Goal: Task Accomplishment & Management: Manage account settings

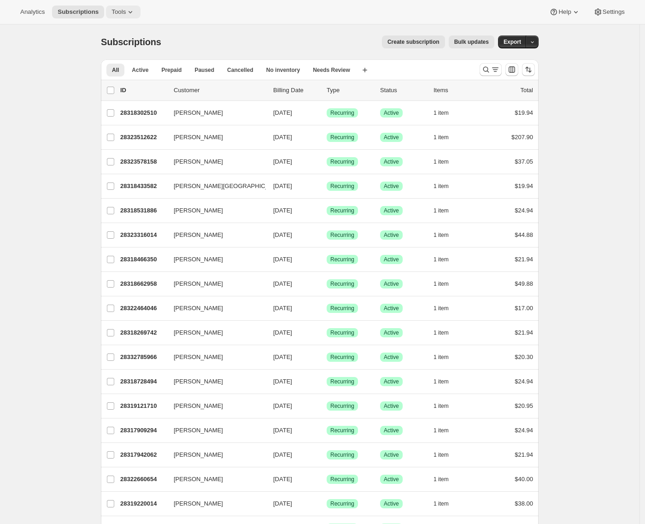
click at [130, 8] on icon at bounding box center [130, 11] width 9 height 9
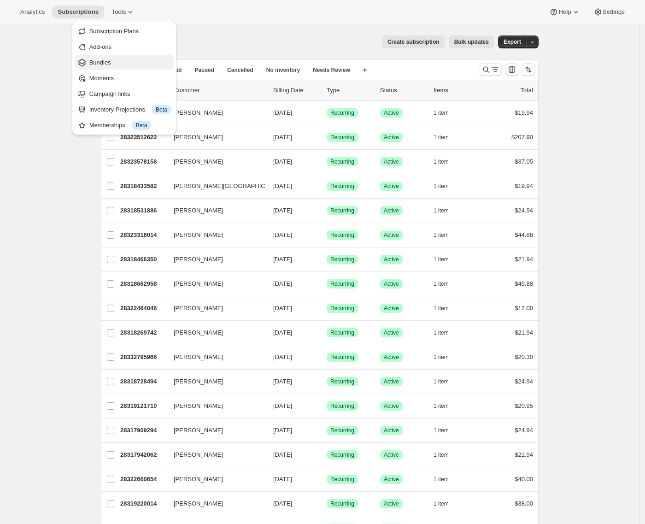
click at [122, 61] on span "Bundles" at bounding box center [130, 62] width 82 height 9
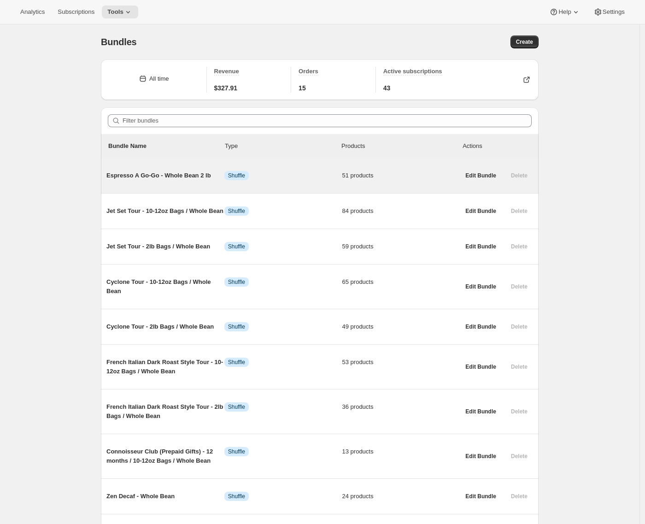
click at [195, 177] on span "Espresso A Go-Go - Whole Bean 2 lb" at bounding box center [165, 175] width 118 height 9
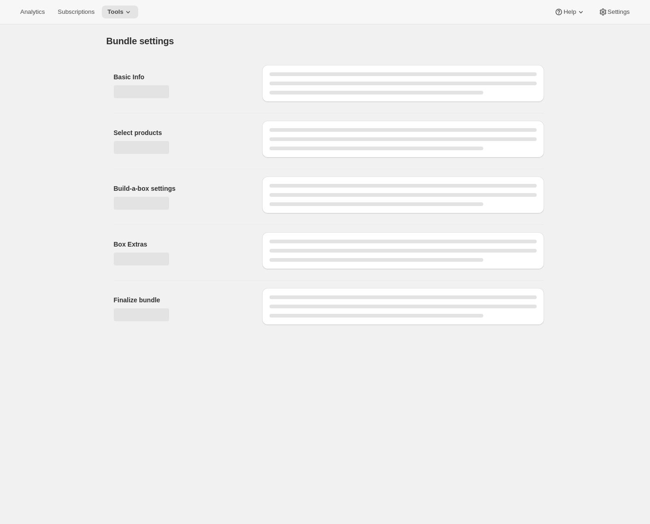
type input "Espresso A Go-Go - Whole Bean 2 lb"
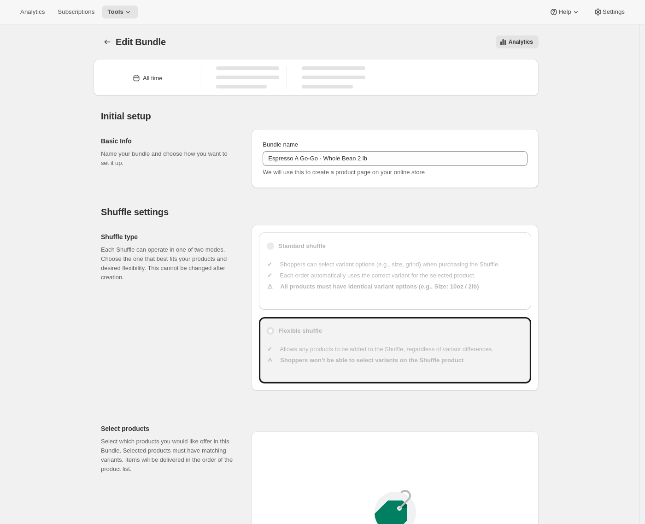
type input "30"
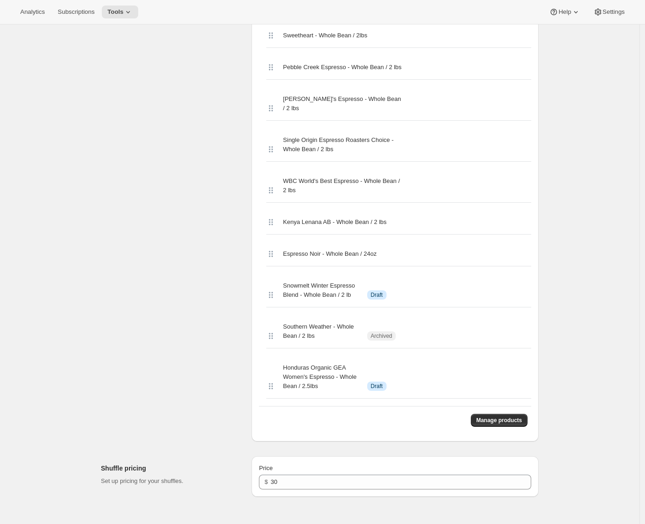
scroll to position [2328, 0]
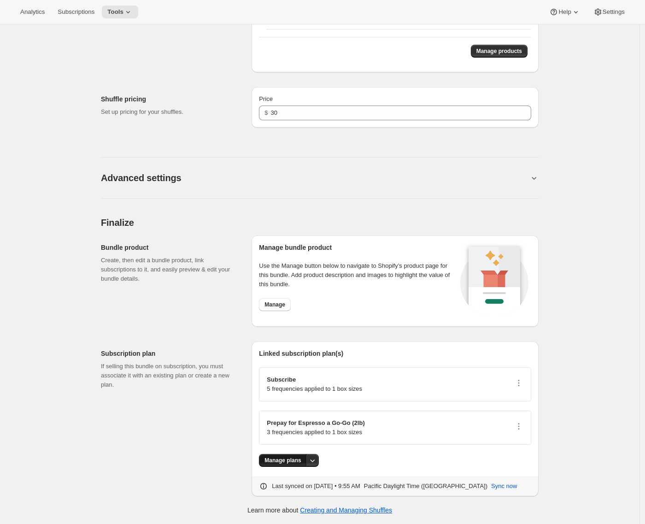
click at [271, 460] on span "Manage plans" at bounding box center [283, 460] width 36 height 7
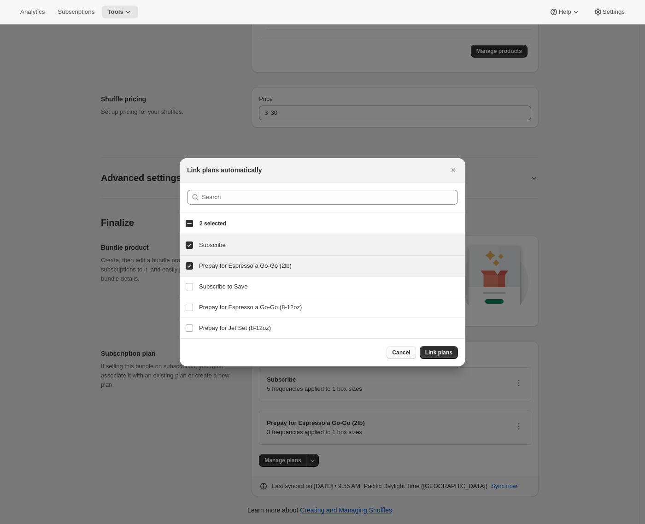
click at [402, 354] on span "Cancel" at bounding box center [401, 352] width 18 height 7
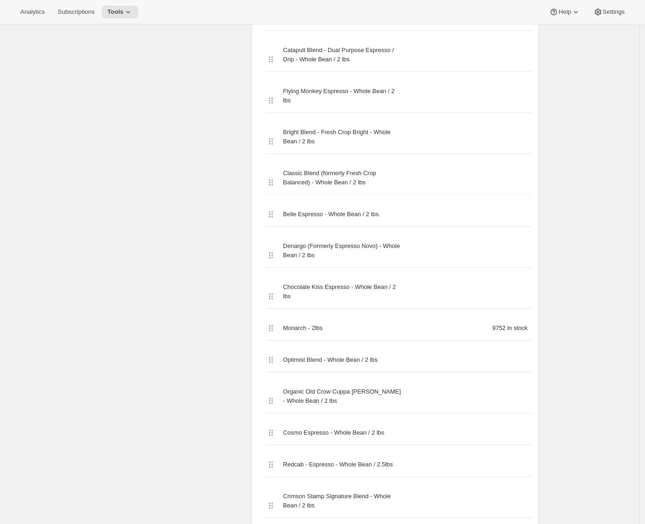
scroll to position [269, 0]
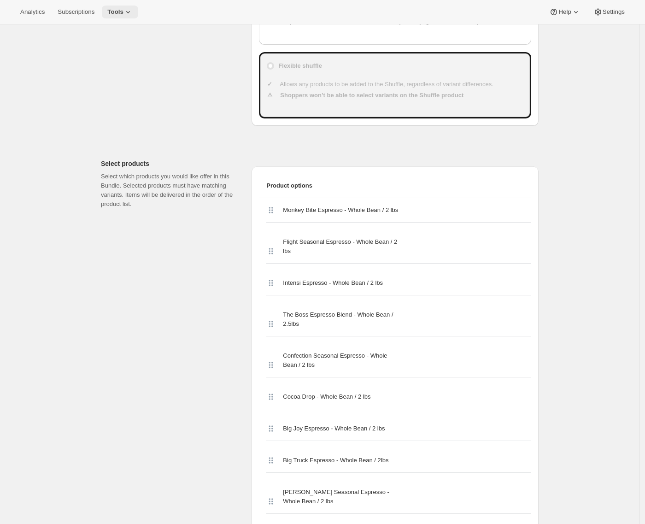
click at [133, 11] on icon at bounding box center [128, 11] width 9 height 9
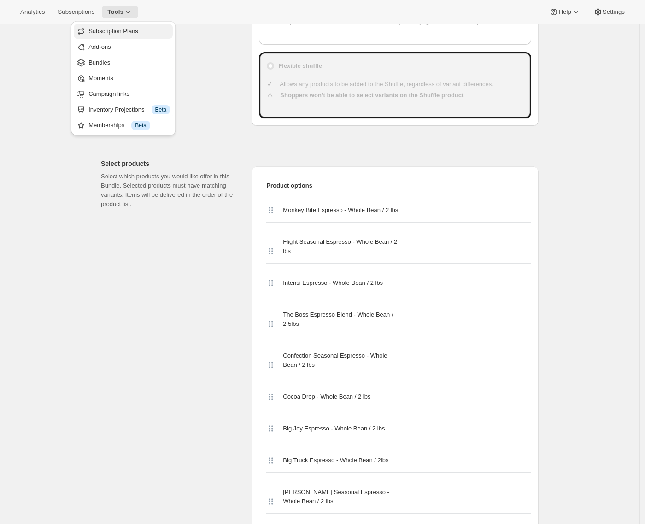
click at [131, 35] on span "Subscription Plans" at bounding box center [129, 31] width 82 height 9
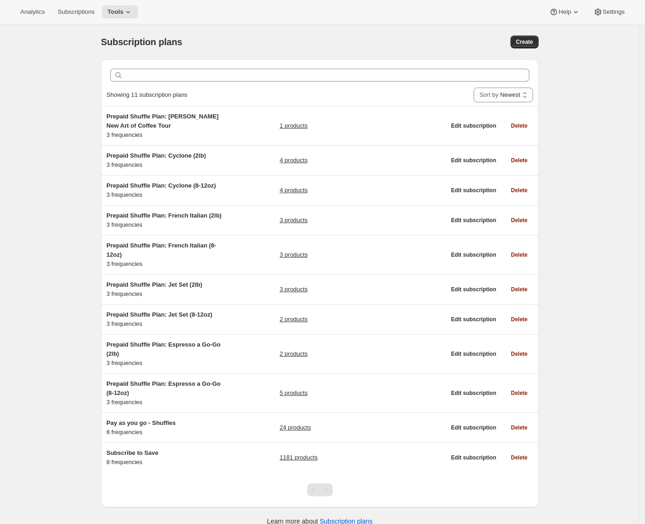
scroll to position [24, 0]
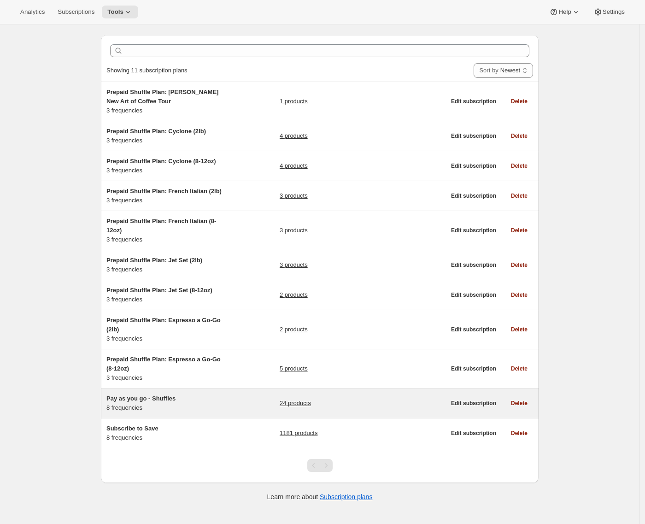
click at [123, 402] on span "Pay as you go - Shuffles" at bounding box center [140, 398] width 69 height 7
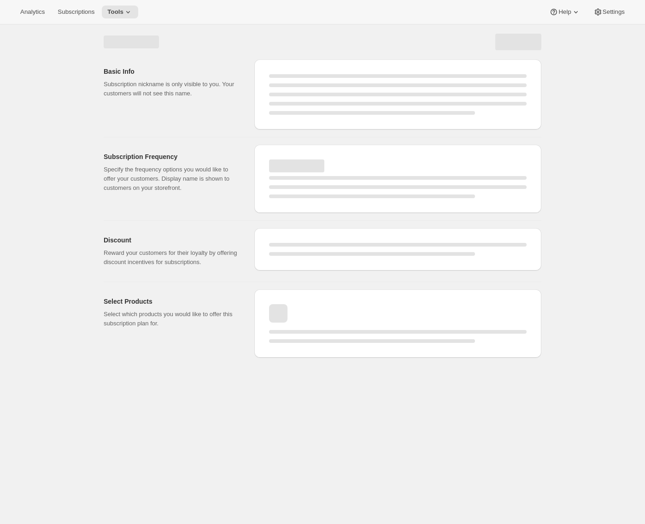
select select "WEEK"
select select "MONTH"
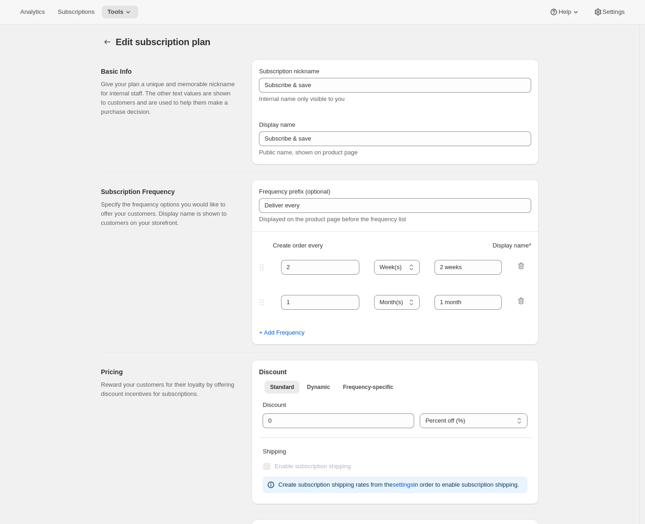
type input "Pay as you go - Shuffles"
type input "Subscribe"
type input "1"
type input "1 week"
type input "2"
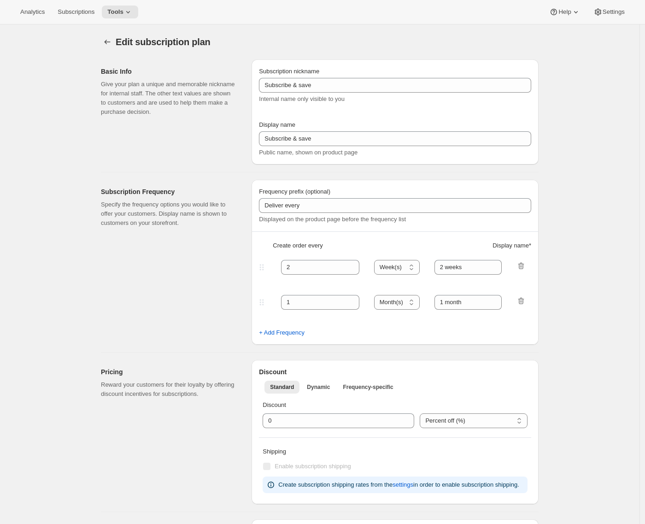
select select "WEEK"
type input "2 weeks"
type input "1.0"
select select "FIXED_AMOUNT"
select select "WEEK"
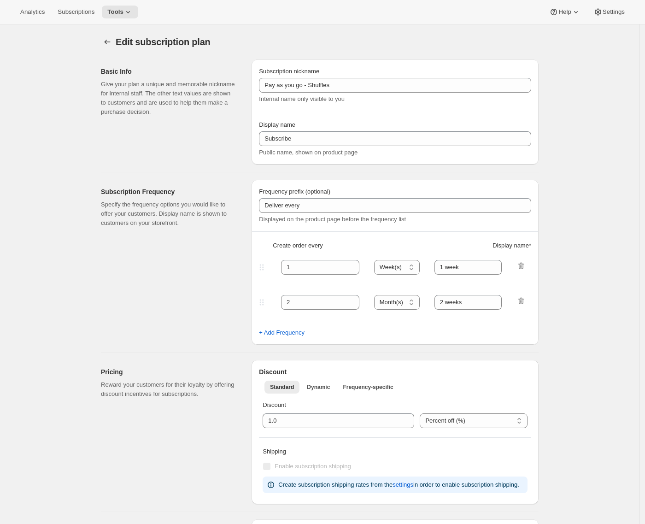
select select "WEEK"
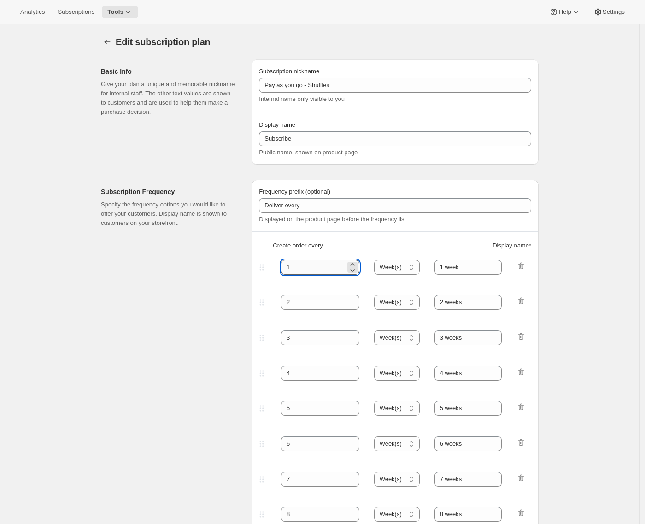
click at [323, 272] on input "1" at bounding box center [313, 267] width 65 height 15
click at [467, 268] on input "1 week" at bounding box center [469, 267] width 68 height 15
type input "1 week (Most Popular)"
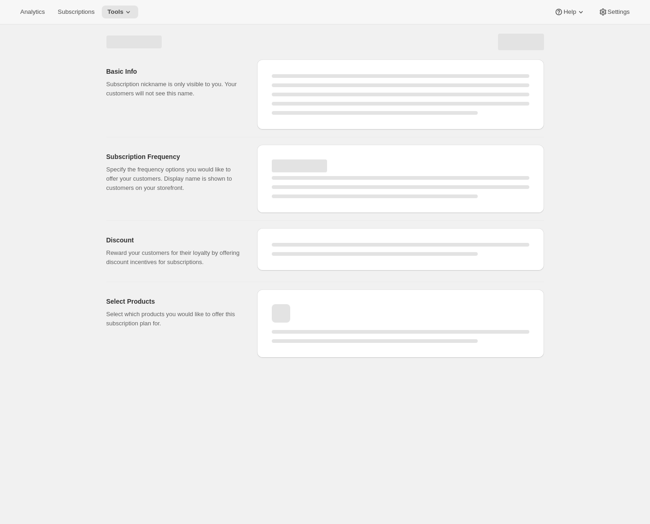
select select "WEEK"
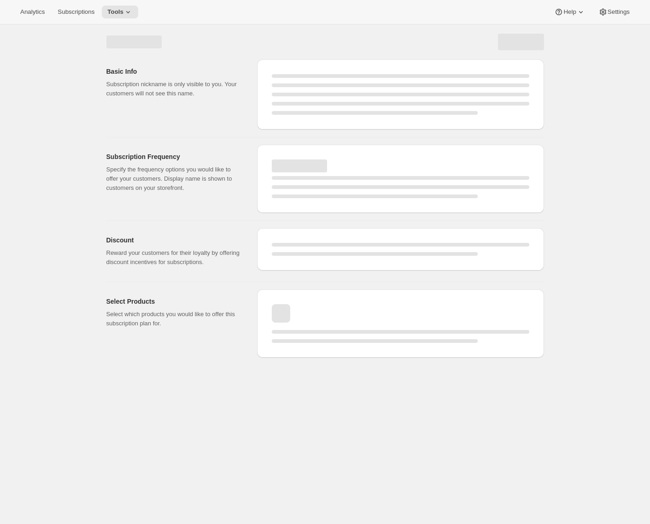
select select "WEEK"
select select "FIXED_AMOUNT"
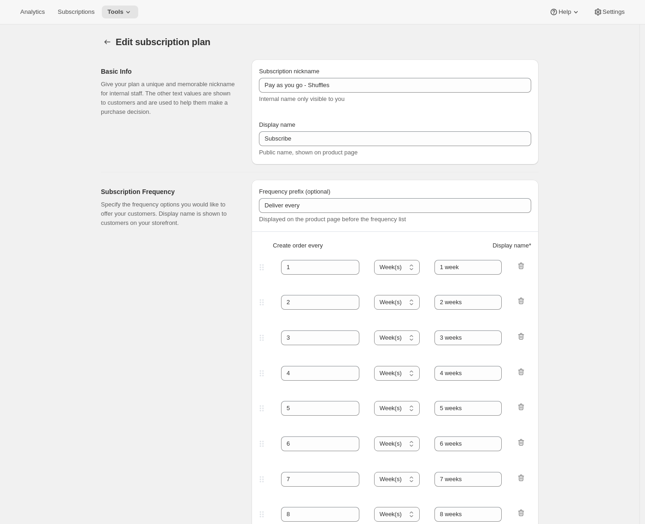
type input "1 week (Most Popular)"
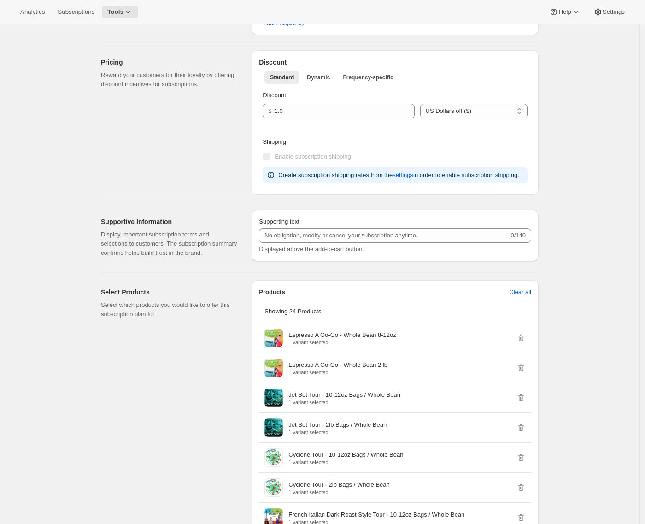
scroll to position [483, 0]
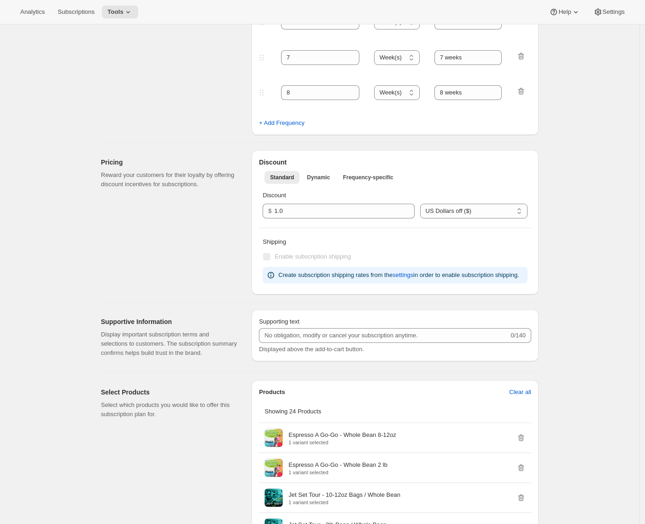
click at [274, 257] on label "Enable subscription shipping" at bounding box center [307, 256] width 88 height 13
click at [367, 260] on div "Enable subscription shipping" at bounding box center [395, 256] width 265 height 13
click at [413, 276] on span "settings" at bounding box center [403, 275] width 21 height 9
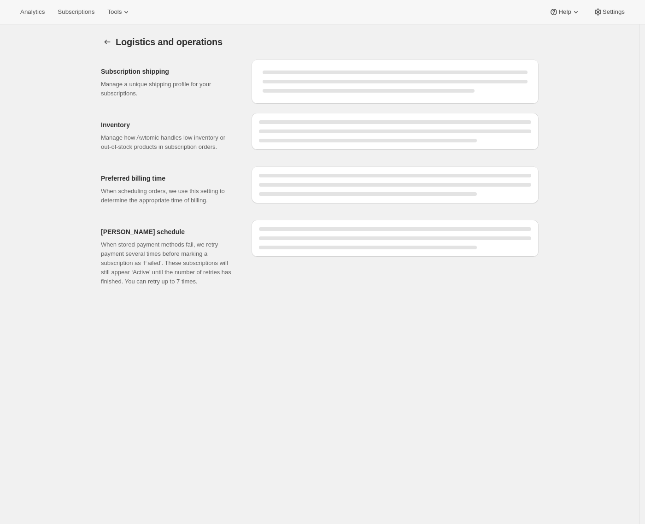
select select "DAY"
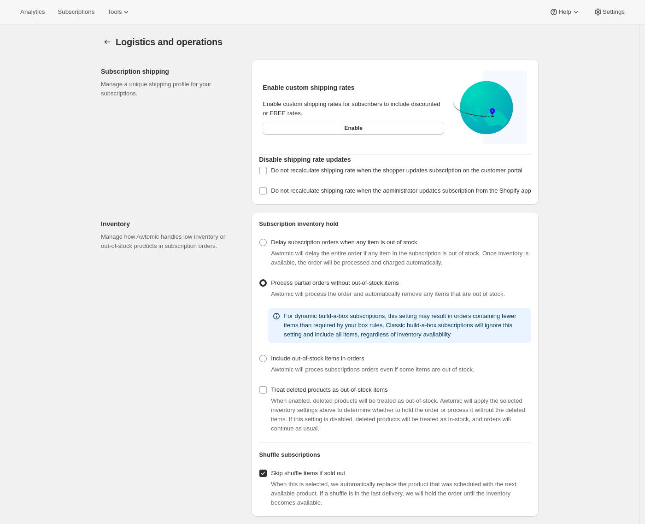
click at [330, 145] on div "Enable custom shipping rates Enable custom shipping rates for subscribers to in…" at bounding box center [395, 109] width 272 height 84
click at [361, 130] on span "Enable" at bounding box center [353, 127] width 18 height 7
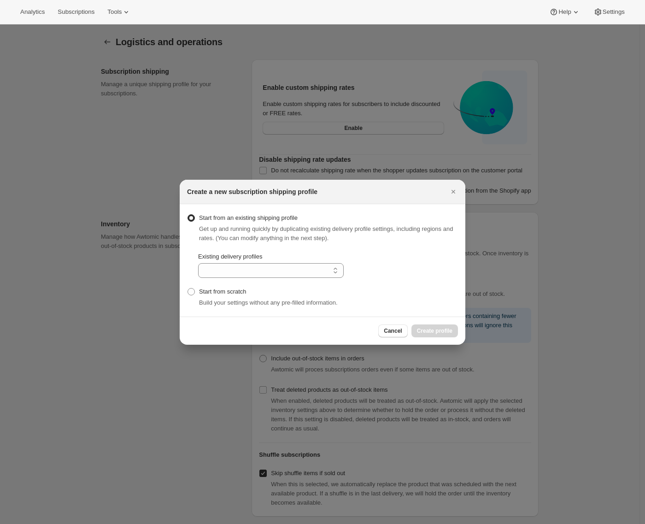
select select "gid://shopify/DeliveryProfile/117755117870"
click at [244, 266] on select "General Profile Shopify Collective" at bounding box center [271, 270] width 146 height 15
click at [401, 328] on span "Cancel" at bounding box center [393, 330] width 18 height 7
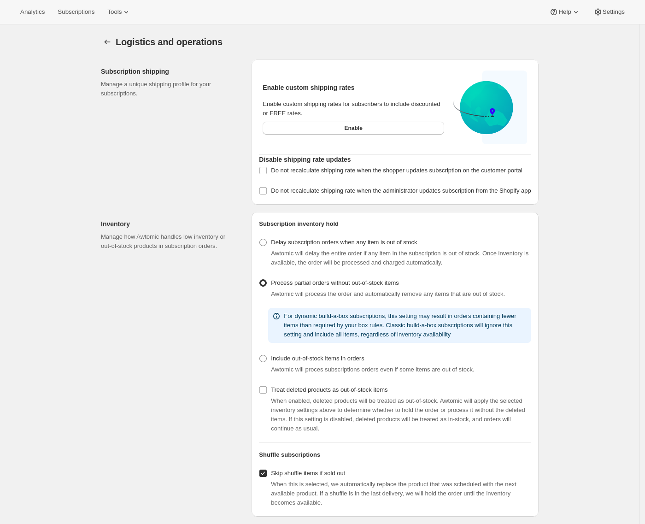
click at [190, 195] on div "Subscription shipping Manage a unique shipping profile for your subscriptions." at bounding box center [172, 131] width 143 height 145
click at [109, 38] on icon "Settings" at bounding box center [107, 41] width 9 height 9
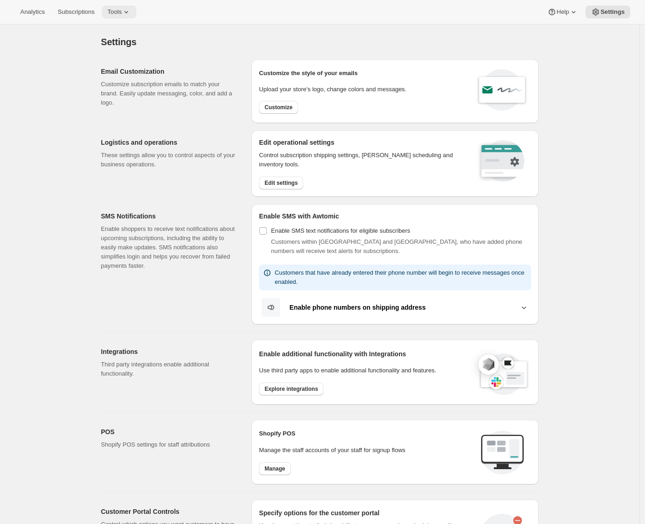
click at [122, 12] on span "Tools" at bounding box center [114, 11] width 14 height 7
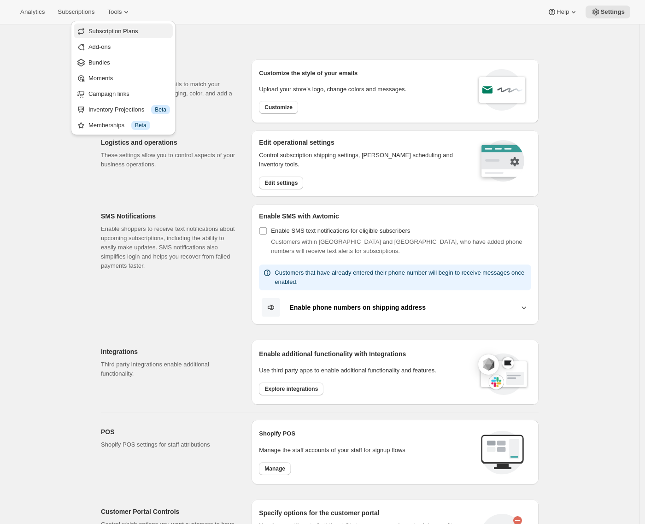
click at [111, 30] on span "Subscription Plans" at bounding box center [113, 31] width 50 height 7
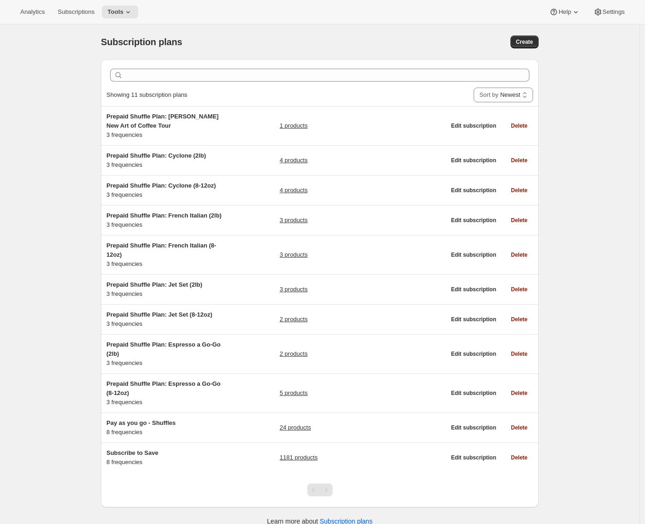
scroll to position [24, 0]
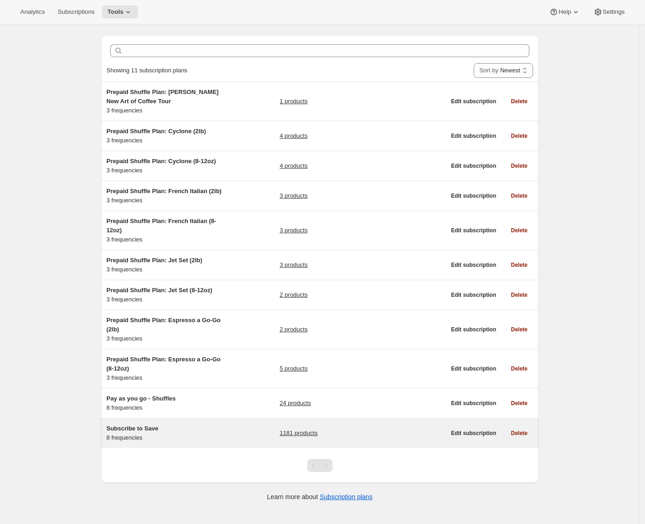
click at [217, 442] on div "Subscribe to Save 8 frequencies" at bounding box center [163, 433] width 115 height 18
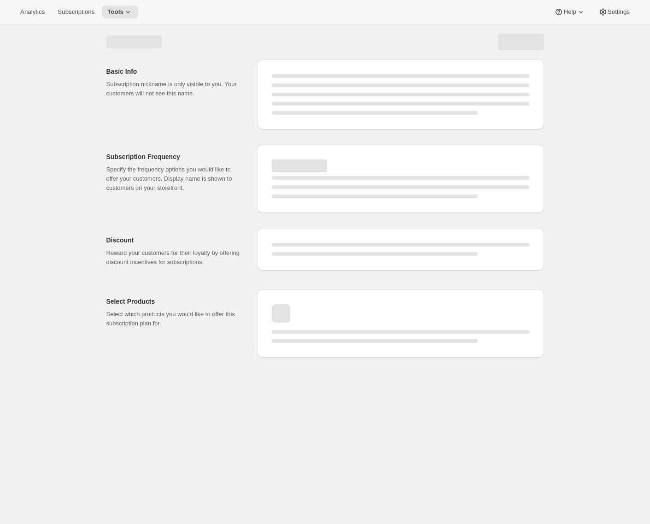
select select "WEEK"
select select "MONTH"
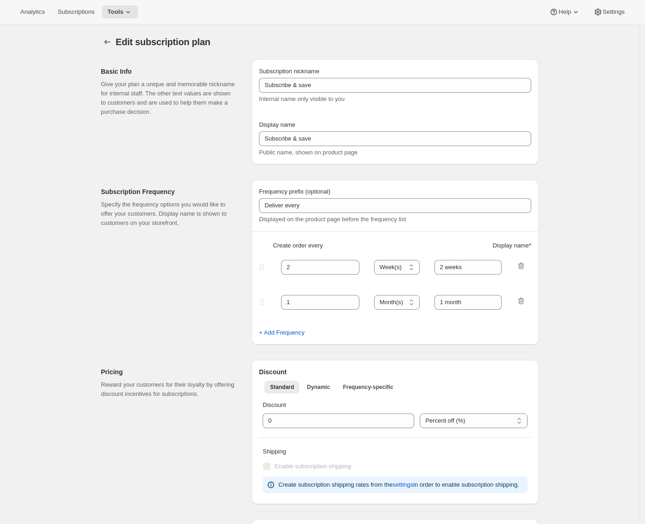
type input "Subscribe to Save"
type input "1"
type input "1 week"
type input "2"
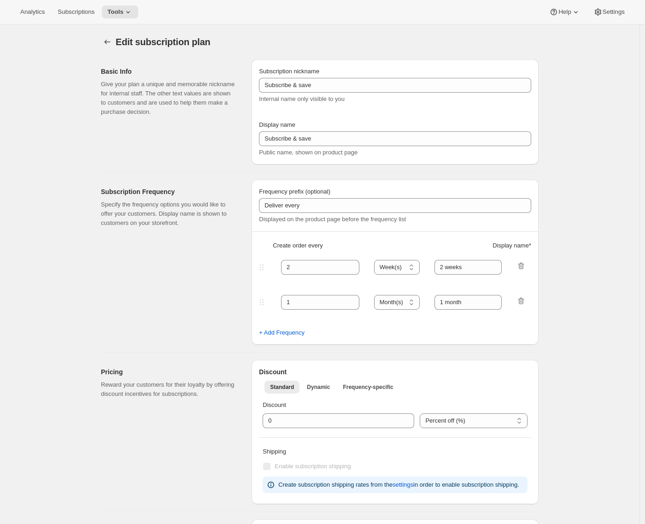
select select "WEEK"
type input "2 weeks"
type input "5"
select select "WEEK"
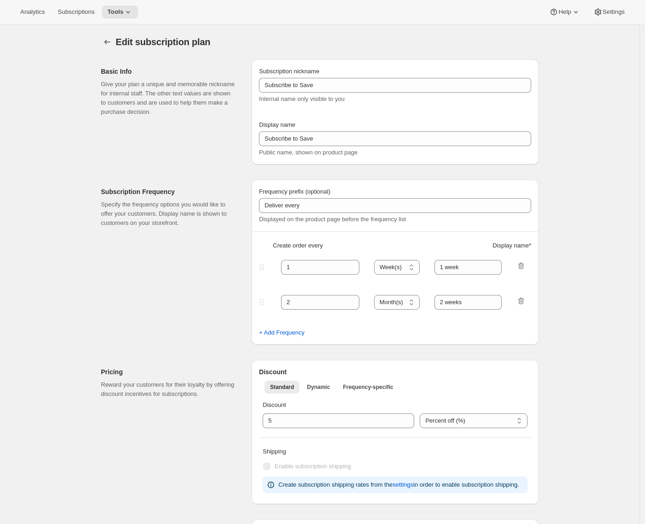
select select "WEEK"
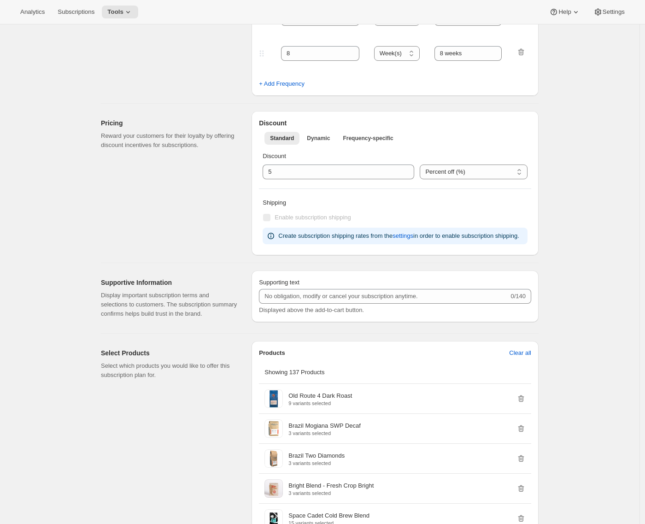
scroll to position [459, 0]
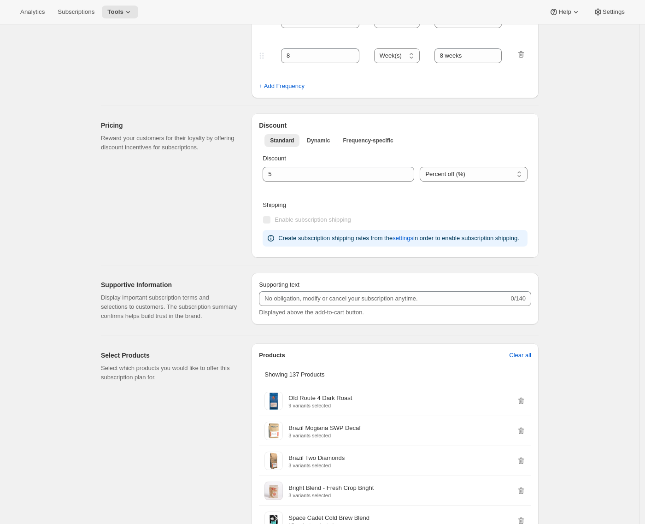
click at [314, 219] on span "Enable subscription shipping" at bounding box center [313, 219] width 77 height 7
click at [413, 241] on span "settings" at bounding box center [403, 238] width 21 height 9
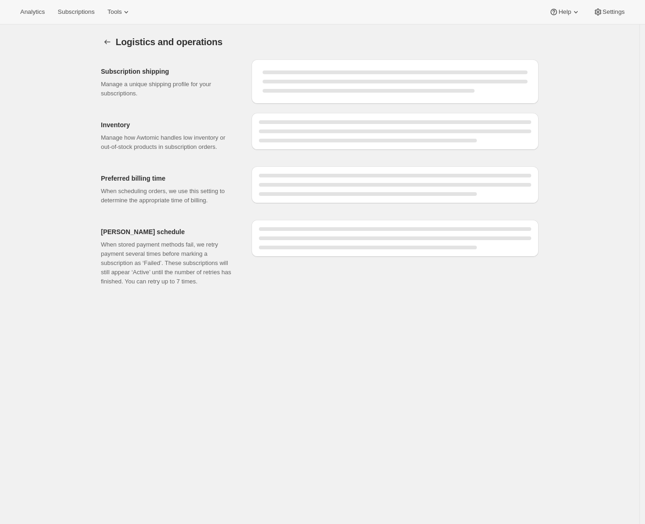
select select "DAY"
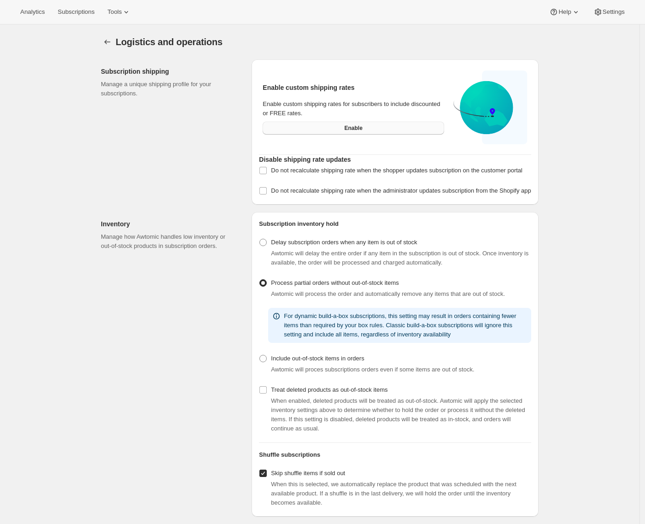
click at [338, 124] on button "Enable" at bounding box center [354, 128] width 182 height 13
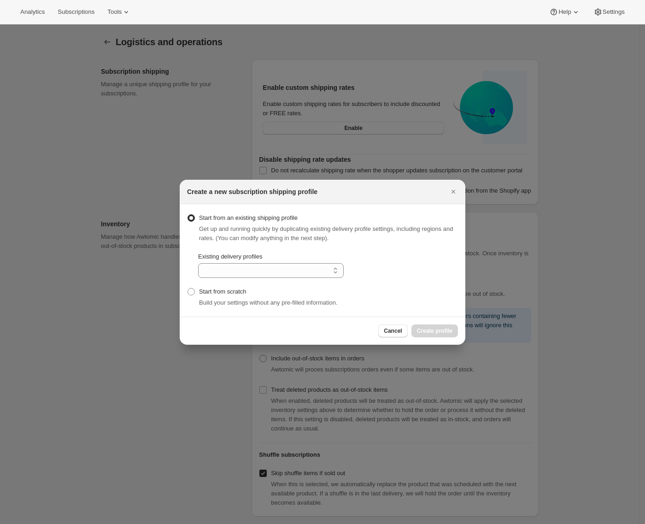
select select "gid://shopify/DeliveryProfile/117755117870"
click at [262, 267] on select "General Profile Shopify Collective" at bounding box center [271, 270] width 146 height 15
click at [252, 234] on div "Get up and running quickly by duplicating existing delivery profile settings, i…" at bounding box center [328, 233] width 259 height 18
click at [251, 231] on span "Get up and running quickly by duplicating existing delivery profile settings, i…" at bounding box center [326, 233] width 254 height 16
click at [254, 239] on span "Get up and running quickly by duplicating existing delivery profile settings, i…" at bounding box center [326, 233] width 254 height 16
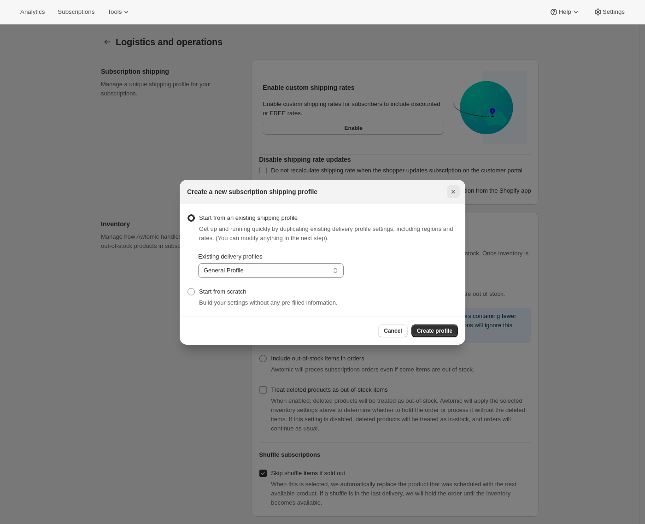
click at [458, 189] on icon "Close" at bounding box center [453, 191] width 9 height 9
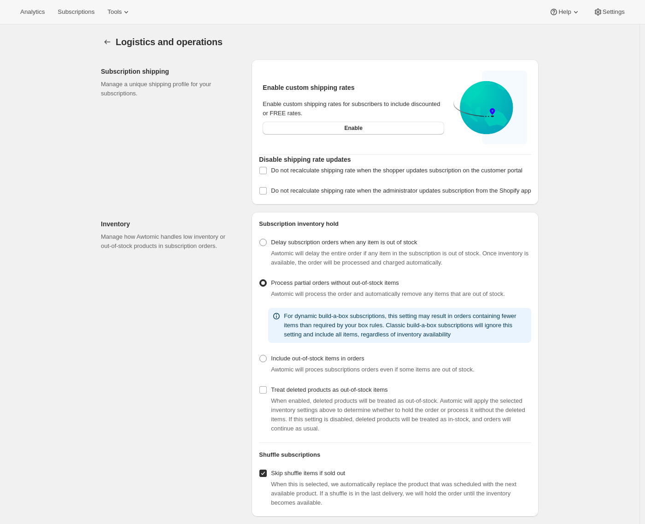
click at [177, 110] on div "Subscription shipping Manage a unique shipping profile for your subscriptions." at bounding box center [172, 131] width 143 height 145
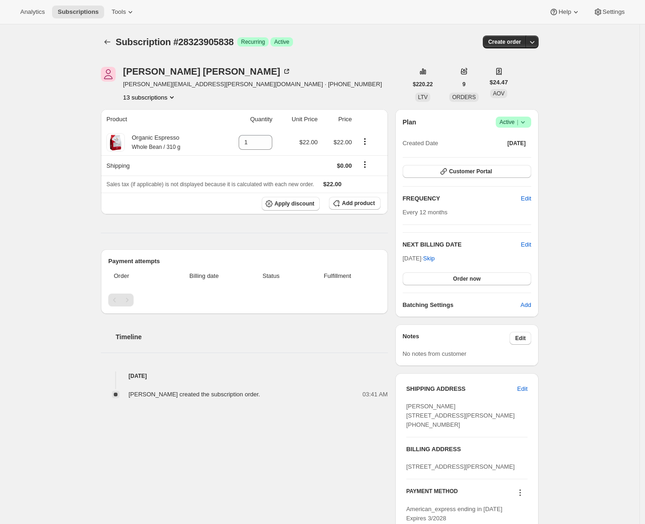
click at [66, 118] on div "Subscription #28323905838. This page is ready Subscription #28323905838 Success…" at bounding box center [320, 349] width 640 height 651
click at [81, 136] on div "Subscription #28323905838. This page is ready Subscription #28323905838 Success…" at bounding box center [320, 349] width 640 height 651
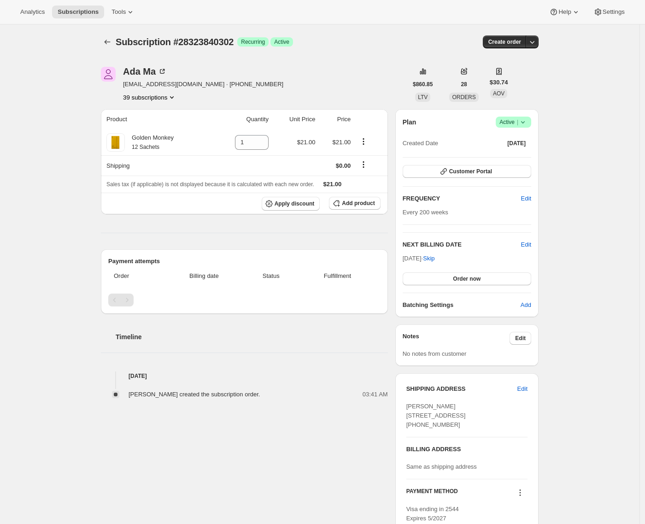
click at [153, 97] on button "39 subscriptions" at bounding box center [149, 97] width 53 height 9
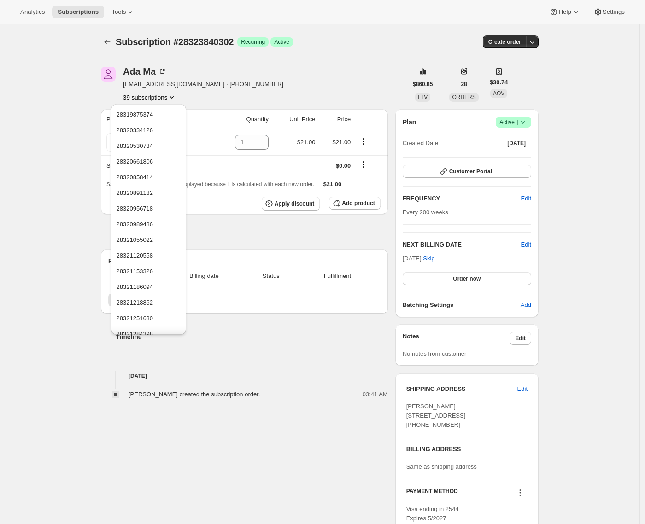
click at [99, 101] on div "Ada Ma ada.sut_man@yahoo.com · +13127748202 39 subscriptions $860.85 LTV 28 ORD…" at bounding box center [316, 350] width 445 height 596
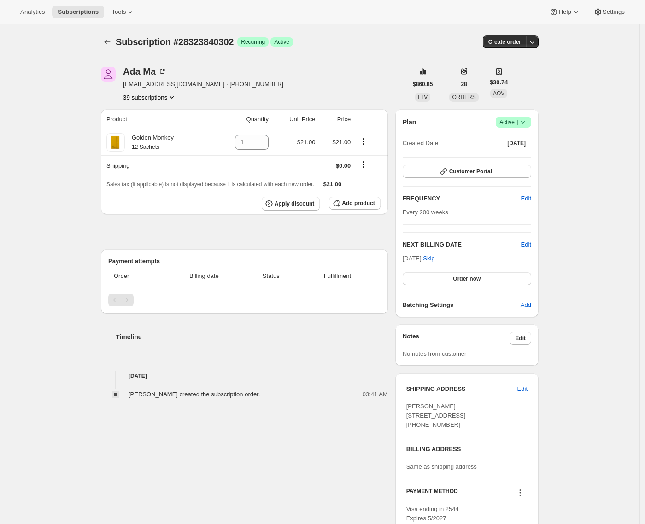
click at [193, 105] on div "Ada Ma ada.sut_man@yahoo.com · +13127748202 39 subscriptions $860.85 LTV 28 ORD…" at bounding box center [316, 350] width 445 height 596
click at [535, 197] on button "Edit" at bounding box center [526, 198] width 21 height 15
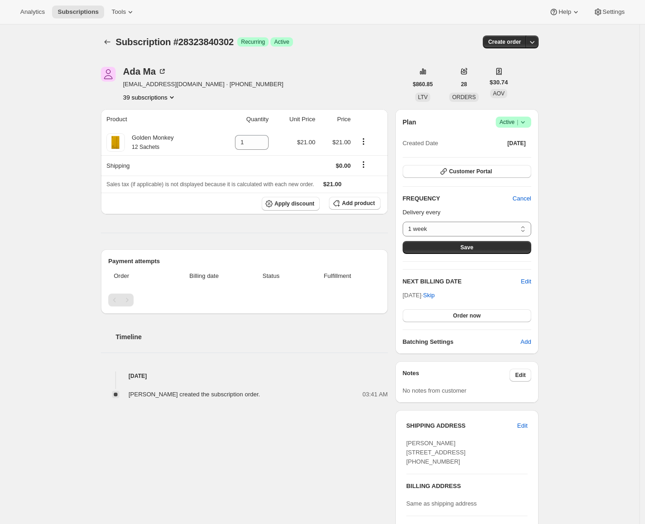
click at [573, 219] on div "Subscription #28323840302. This page is ready Subscription #28323840302 Success…" at bounding box center [320, 368] width 640 height 688
click at [529, 199] on span "Cancel" at bounding box center [522, 198] width 18 height 9
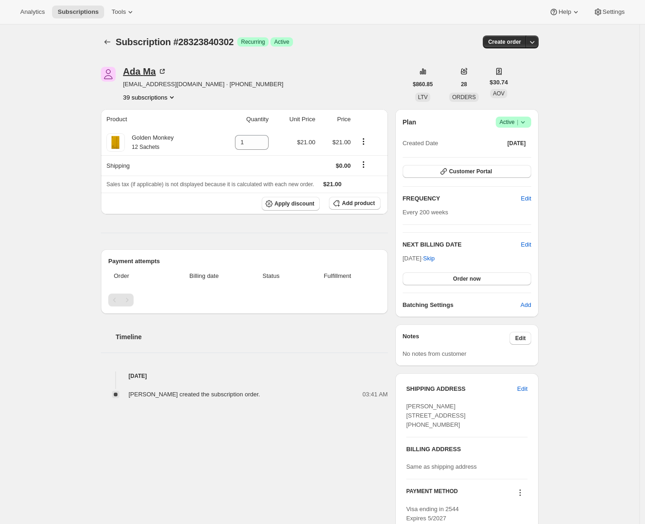
click at [145, 71] on div "Ada Ma" at bounding box center [145, 71] width 44 height 9
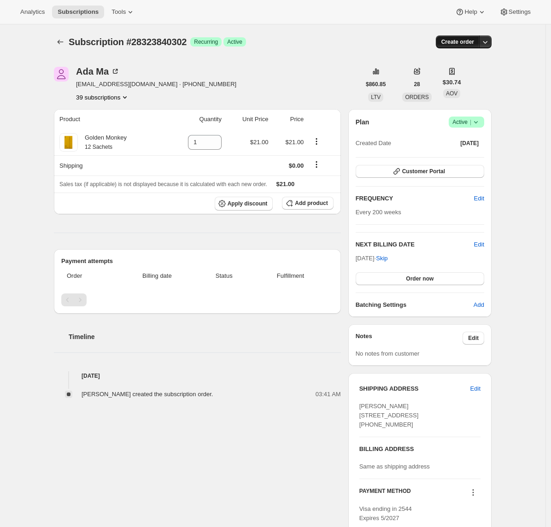
click at [463, 47] on button "Create order" at bounding box center [458, 41] width 44 height 13
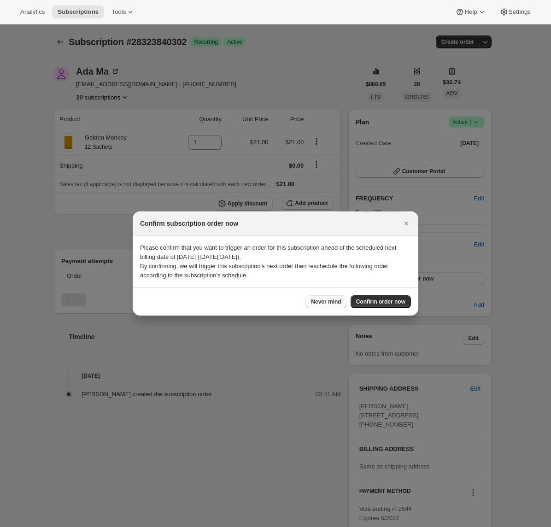
click at [341, 300] on button "Never mind" at bounding box center [326, 301] width 41 height 13
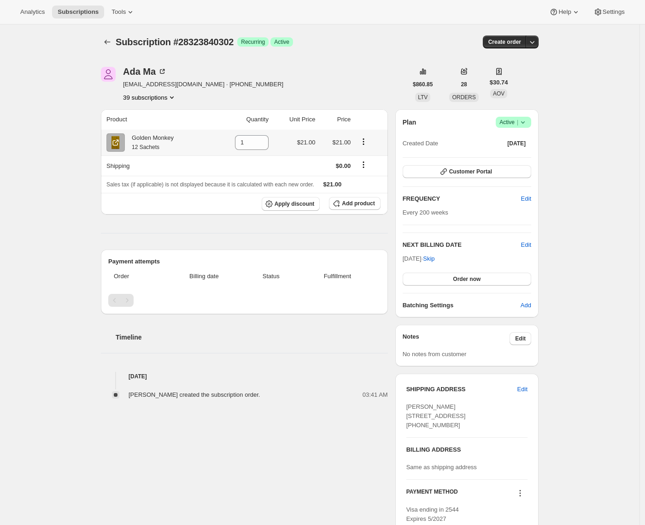
click at [368, 141] on icon "Product actions" at bounding box center [363, 141] width 9 height 9
click at [368, 140] on icon "Product actions" at bounding box center [363, 141] width 9 height 9
click at [367, 160] on span "Swap variant" at bounding box center [366, 159] width 35 height 7
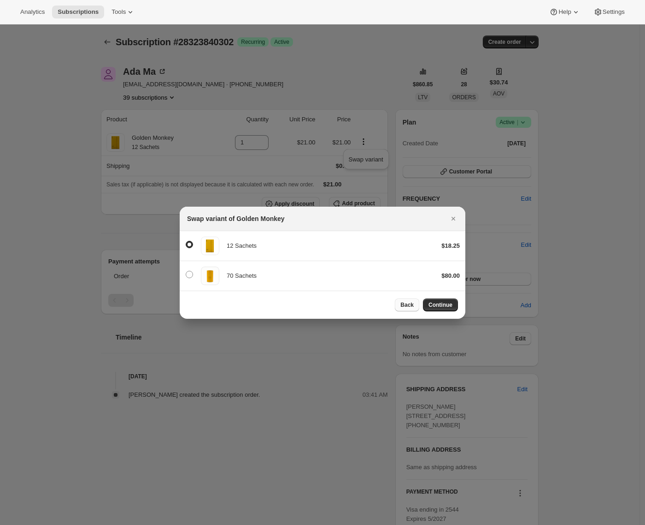
click at [413, 301] on span "Back" at bounding box center [407, 304] width 13 height 7
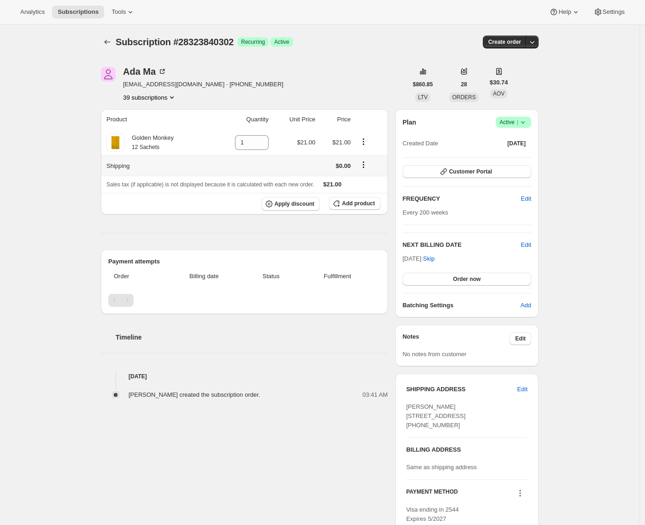
click at [368, 167] on icon "Shipping actions" at bounding box center [363, 164] width 9 height 9
click at [367, 90] on div "Ada Ma ada.sut_man@yahoo.com · +13127748202 39 subscriptions" at bounding box center [254, 84] width 307 height 35
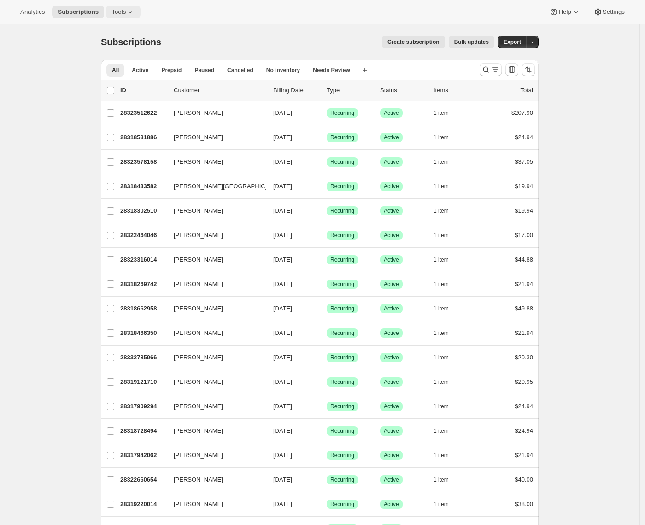
click at [117, 14] on span "Tools" at bounding box center [119, 11] width 14 height 7
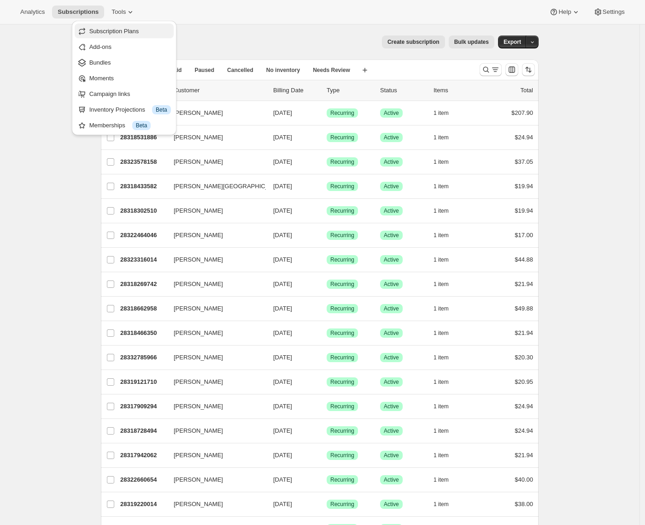
click at [115, 32] on span "Subscription Plans" at bounding box center [114, 31] width 50 height 7
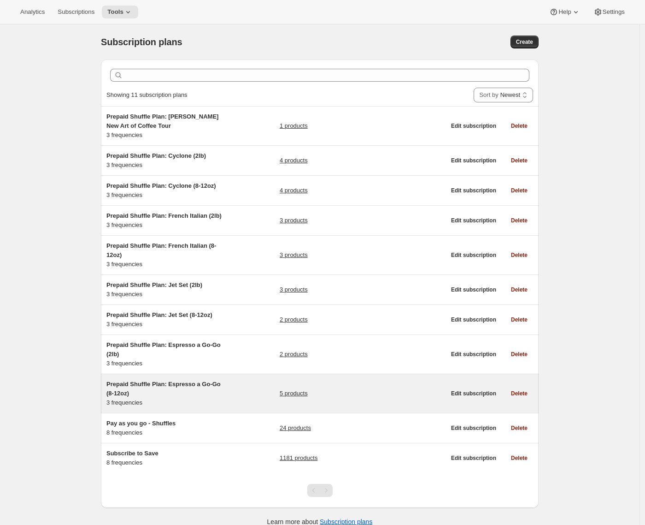
click at [142, 398] on h5 "Prepaid Shuffle Plan: Espresso a Go-Go (8-12oz)" at bounding box center [163, 388] width 115 height 18
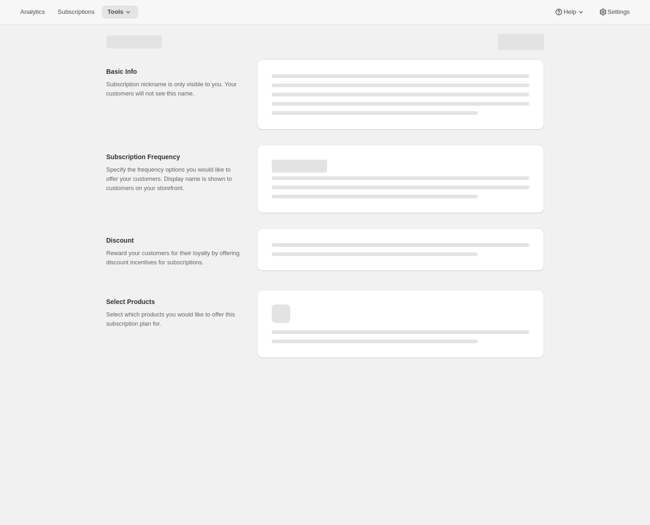
select select "WEEK"
select select "MONTH"
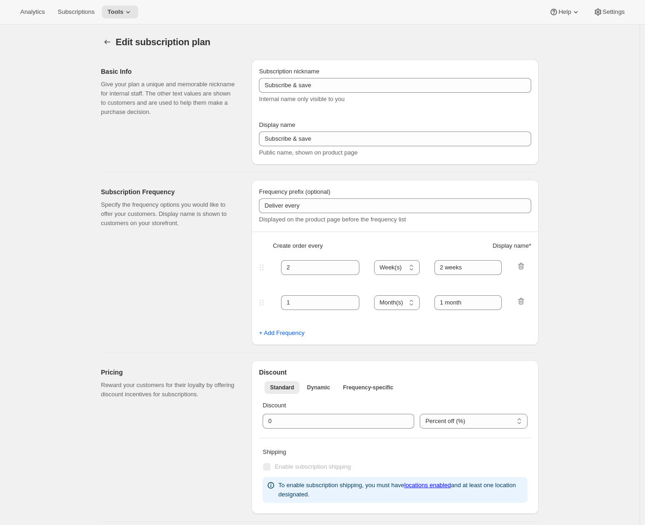
type input "Prepaid Shuffle Plan: Espresso a Go-Go (8-12oz)"
type input "Prepay for Espresso a Go-Go (8-12oz)"
select select "MONTH"
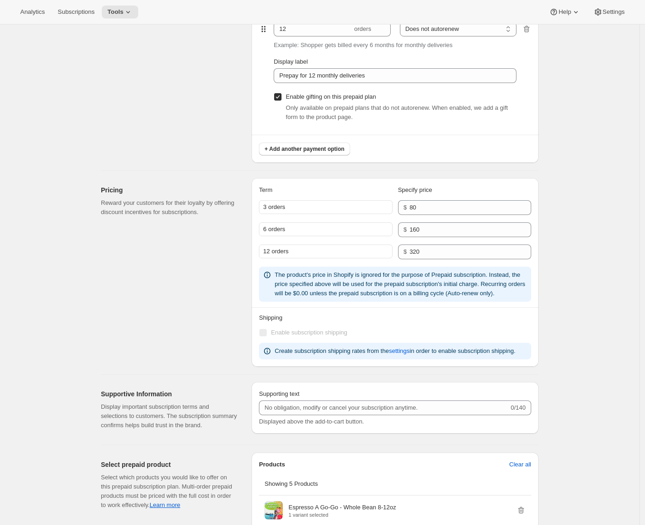
scroll to position [805, 0]
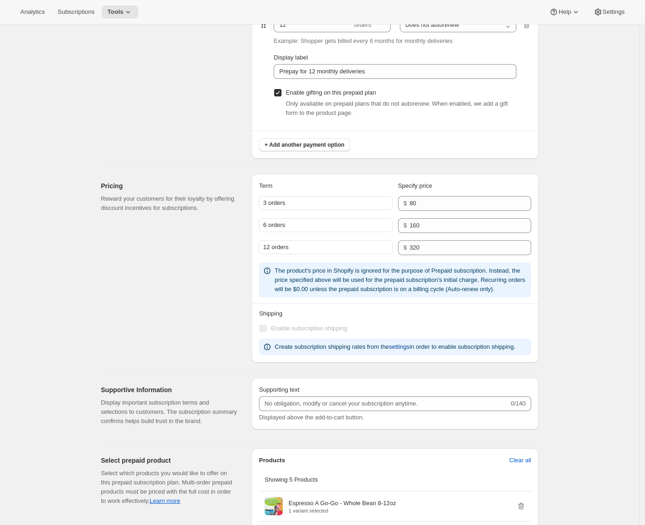
click at [410, 351] on span "settings" at bounding box center [399, 346] width 21 height 9
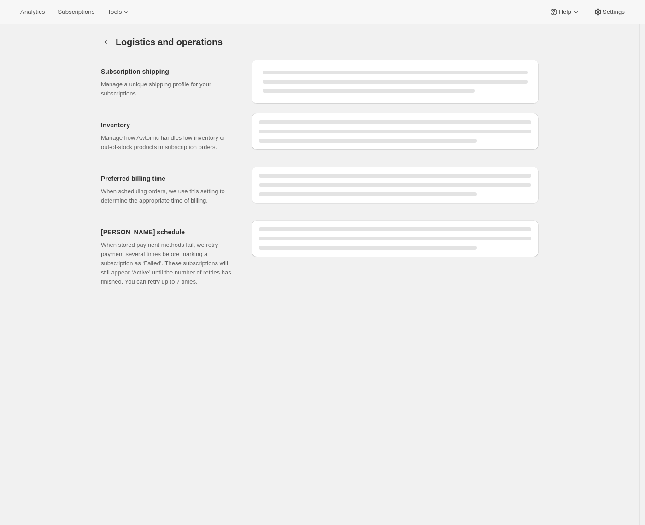
select select "DAY"
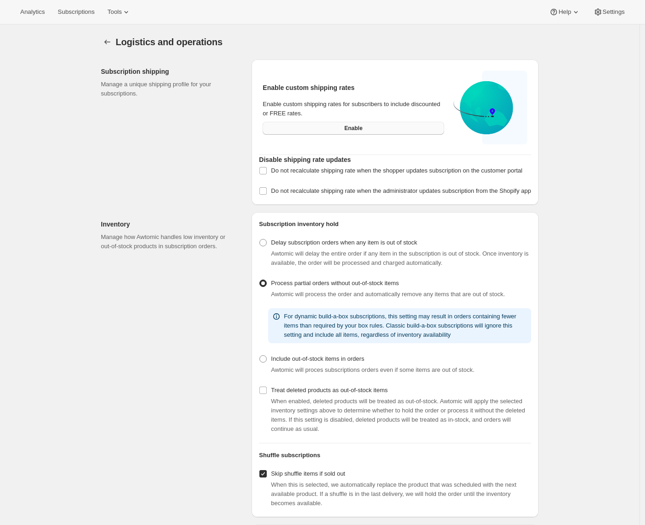
click at [309, 129] on button "Enable" at bounding box center [354, 128] width 182 height 13
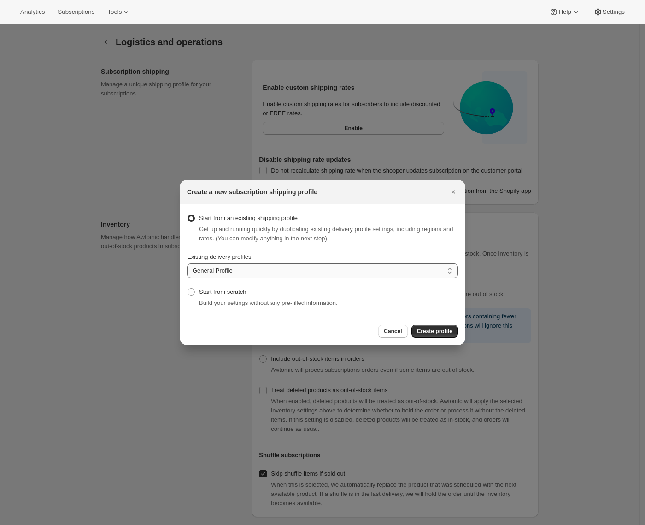
click at [259, 270] on select "General Profile Shopify Collective" at bounding box center [322, 270] width 271 height 15
click at [198, 263] on select "General Profile Shopify Collective" at bounding box center [322, 270] width 271 height 15
click at [212, 295] on span "Start from scratch" at bounding box center [222, 291] width 47 height 7
click at [188, 289] on input "Start from scratch" at bounding box center [188, 288] width 0 height 0
radio input "true"
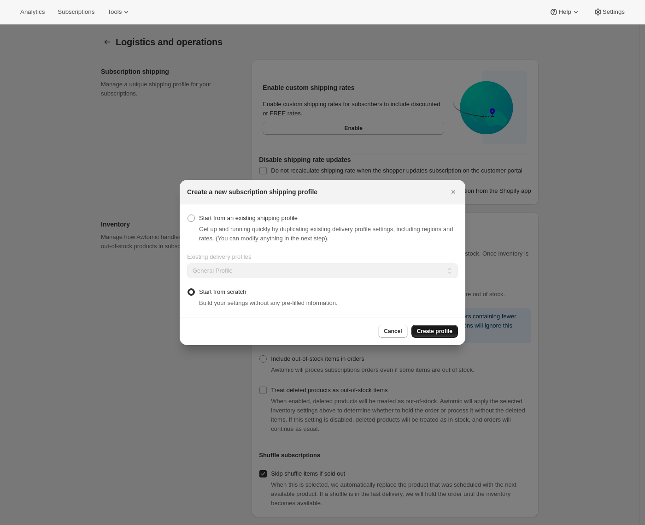
click at [420, 327] on span "Create profile" at bounding box center [434, 330] width 35 height 7
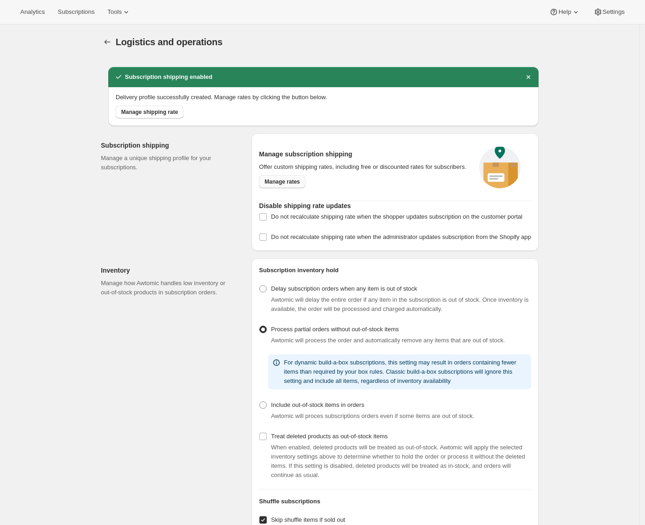
click at [286, 185] on span "Manage rates" at bounding box center [282, 181] width 35 height 7
click at [150, 114] on span "Manage shipping rate" at bounding box center [149, 111] width 57 height 7
